Goal: Task Accomplishment & Management: Manage account settings

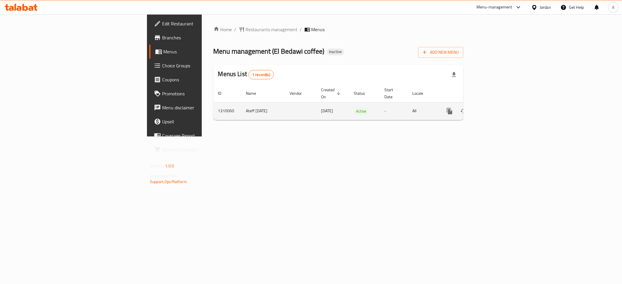
click at [499, 104] on link "enhanced table" at bounding box center [492, 111] width 14 height 14
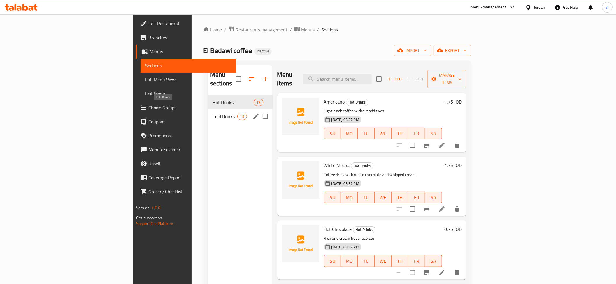
click at [213, 113] on span "Cold Drinks" at bounding box center [225, 116] width 25 height 7
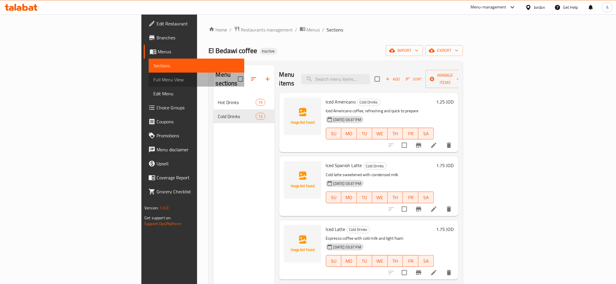
click at [153, 80] on span "Full Menu View" at bounding box center [196, 79] width 86 height 7
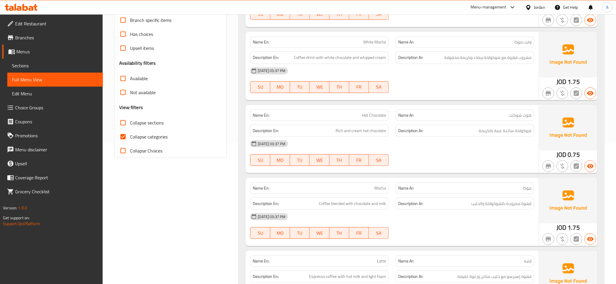
scroll to position [176, 0]
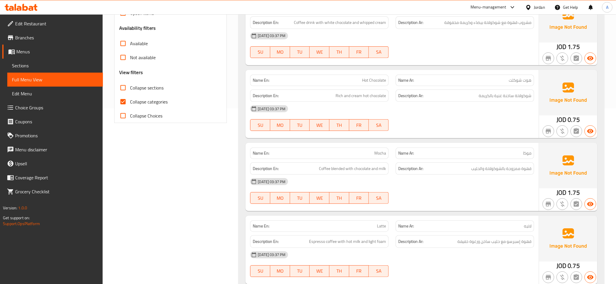
click at [140, 97] on label "Collapse categories" at bounding box center [142, 102] width 52 height 14
click at [130, 97] on input "Collapse categories" at bounding box center [123, 102] width 14 height 14
checkbox input "false"
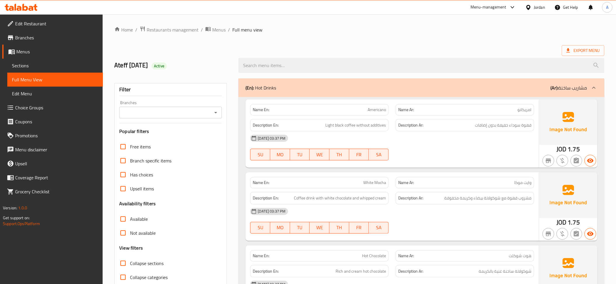
click at [179, 66] on h2 "Ateff 4/9/2025 Active" at bounding box center [172, 65] width 117 height 9
copy div "Active"
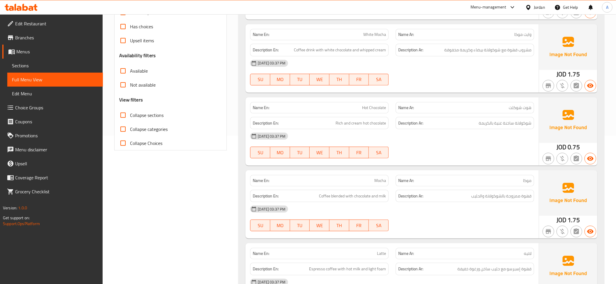
scroll to position [77, 0]
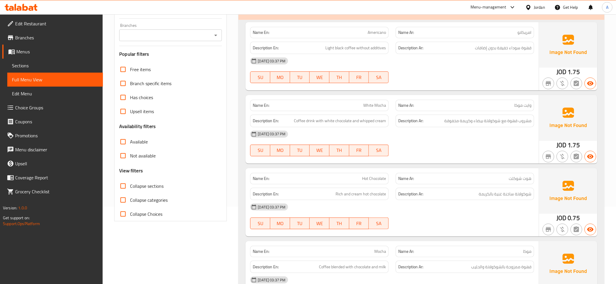
click at [146, 189] on span "Collapse sections" at bounding box center [147, 186] width 34 height 7
click at [130, 189] on input "Collapse sections" at bounding box center [123, 186] width 14 height 14
checkbox input "true"
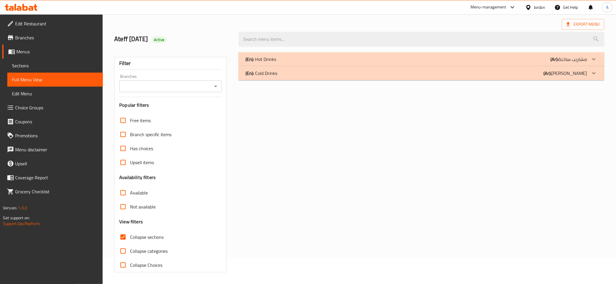
scroll to position [27, 0]
click at [276, 74] on p "(En): Cold Drinks" at bounding box center [262, 73] width 32 height 7
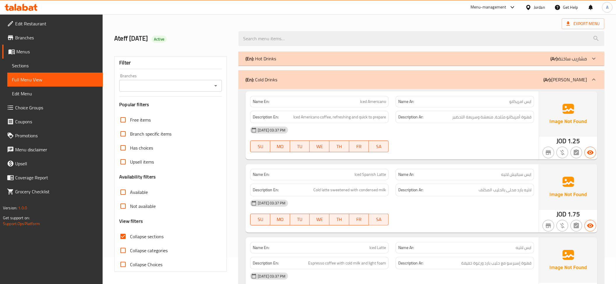
click at [506, 110] on div "Description Ar: قهوة أمريكانو مثلجة، منعشة وسريعة التحضير" at bounding box center [465, 117] width 146 height 20
click at [297, 118] on span "Iced Americano coffee, refreshing and quick to prepare" at bounding box center [339, 116] width 93 height 7
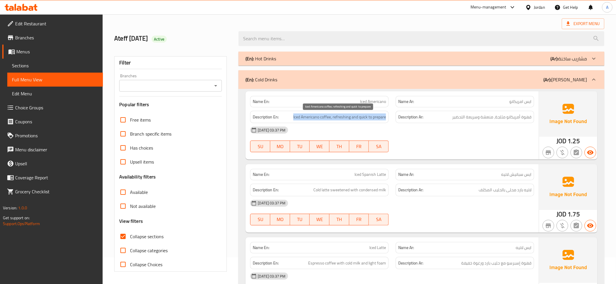
click at [297, 118] on span "Iced Americano coffee, refreshing and quick to prepare" at bounding box center [339, 116] width 93 height 7
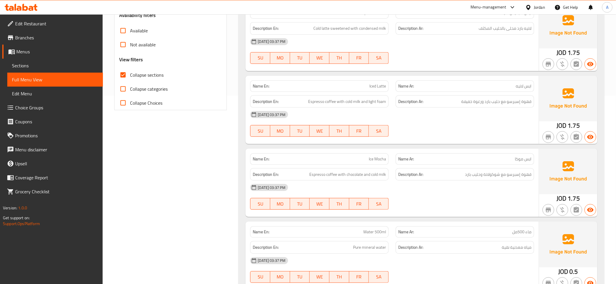
scroll to position [208, 0]
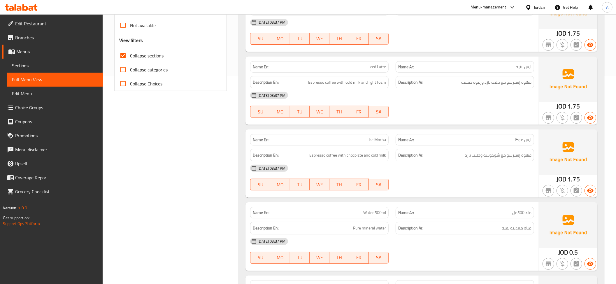
click at [383, 72] on div "Name En: Iced Latte" at bounding box center [319, 66] width 139 height 11
click at [365, 81] on span "Espresso coffee with cold milk and light foam" at bounding box center [347, 82] width 78 height 7
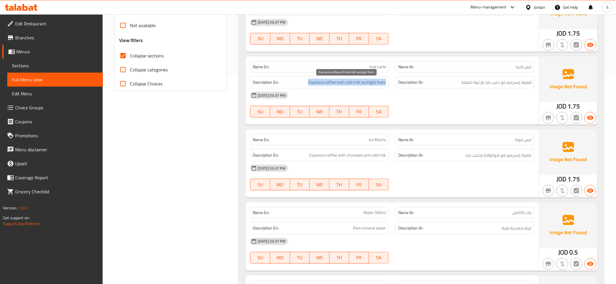
click at [365, 81] on span "Espresso coffee with cold milk and light foam" at bounding box center [347, 82] width 78 height 7
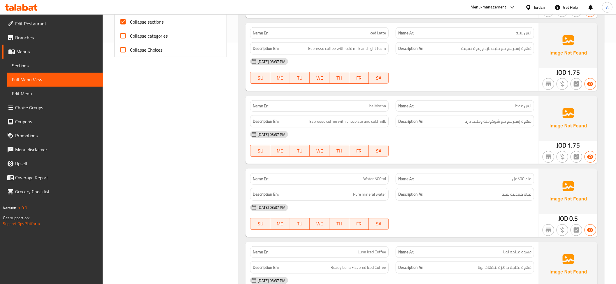
click at [494, 117] on div "Description Ar: قهوة إسبرسو مع شوكولاتة وحليب بارد" at bounding box center [465, 121] width 139 height 13
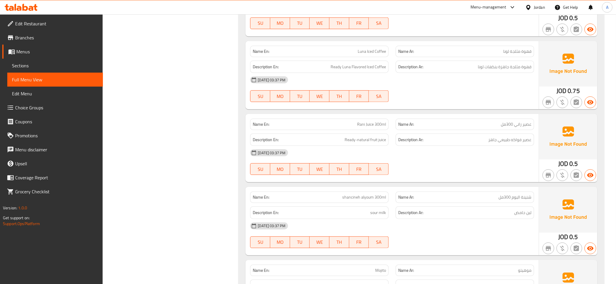
scroll to position [456, 0]
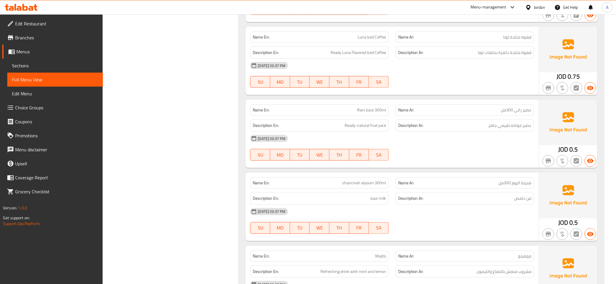
click at [359, 40] on span "Luna Iced Coffee" at bounding box center [372, 37] width 28 height 6
click at [360, 52] on span "Ready Luna Flavored Iced Coffee" at bounding box center [358, 52] width 55 height 7
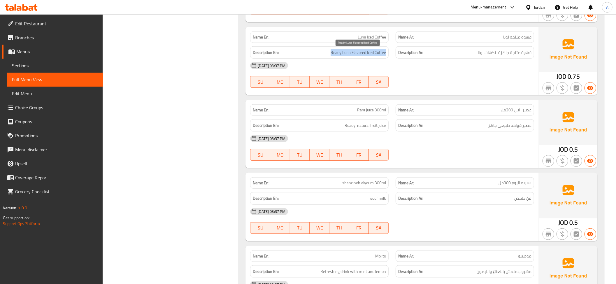
click at [360, 52] on span "Ready Luna Flavored Iced Coffee" at bounding box center [358, 52] width 55 height 7
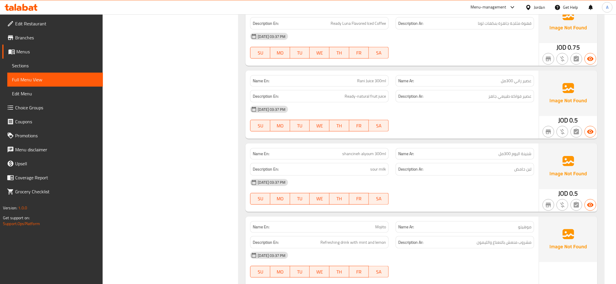
click at [359, 75] on div "Name En: Rani Juice 300ml" at bounding box center [320, 81] width 146 height 18
click at [372, 100] on span "Ready-natural fruit juice" at bounding box center [365, 96] width 41 height 7
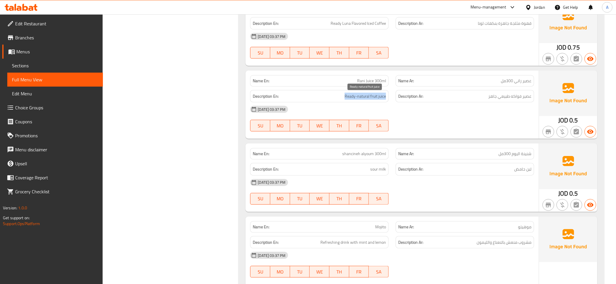
click at [372, 100] on span "Ready-natural fruit juice" at bounding box center [365, 96] width 41 height 7
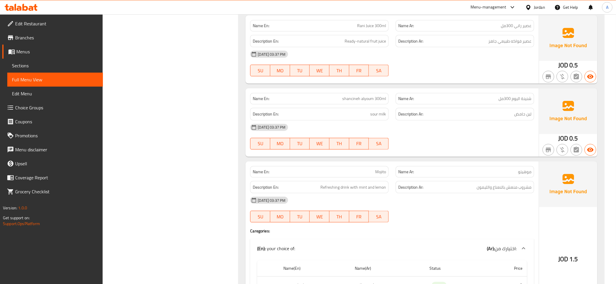
scroll to position [558, 0]
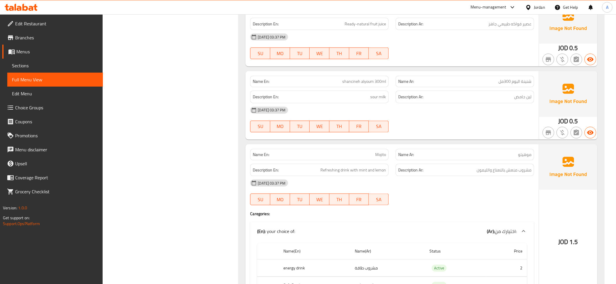
click at [442, 83] on p "Name Ar: شنينة اليوم 300مل" at bounding box center [464, 81] width 133 height 6
click at [383, 87] on div "Name En: shancineh alyoum 300ml" at bounding box center [319, 81] width 139 height 11
click at [363, 82] on span "shancineh alyoum 300ml" at bounding box center [364, 81] width 44 height 6
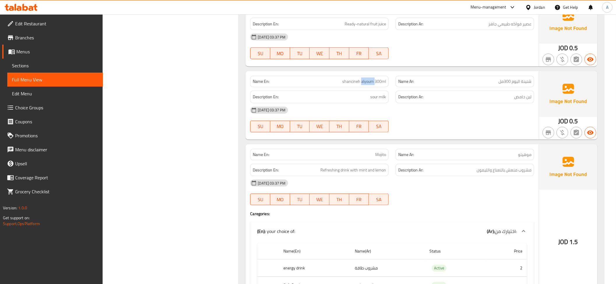
click at [363, 82] on span "shancineh alyoum 300ml" at bounding box center [364, 81] width 44 height 6
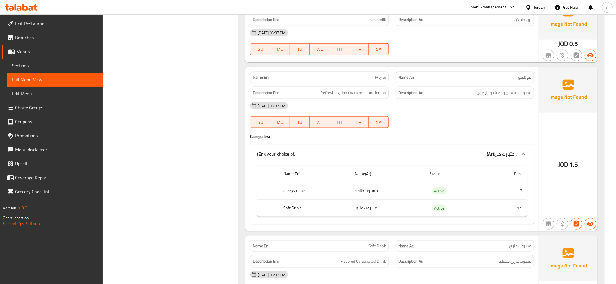
scroll to position [647, 0]
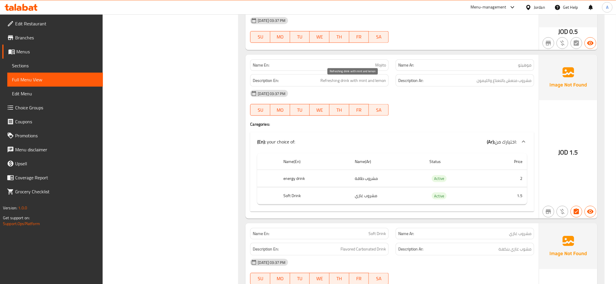
click at [383, 82] on span "Refreshing drink with mint and lemon" at bounding box center [353, 80] width 66 height 7
click at [328, 170] on th "Name(En)" at bounding box center [314, 161] width 71 height 17
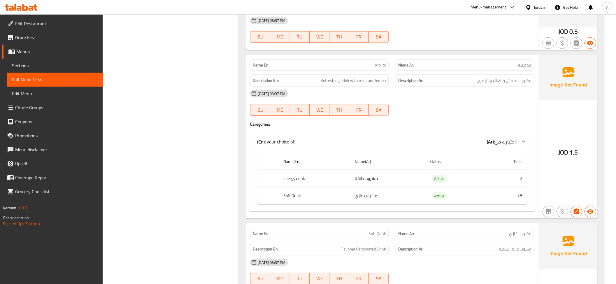
click at [309, 195] on th "Soft Drink" at bounding box center [314, 195] width 71 height 17
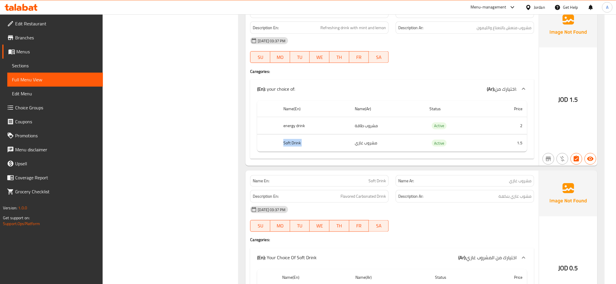
scroll to position [678, 0]
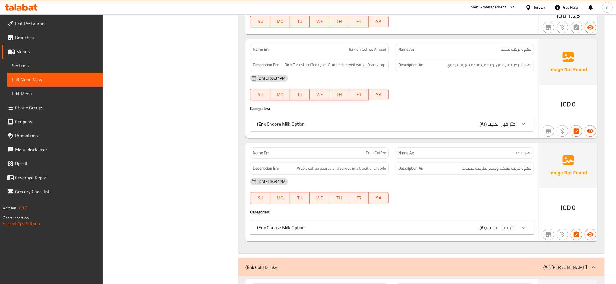
scroll to position [1359, 0]
